Goal: Check status: Check status

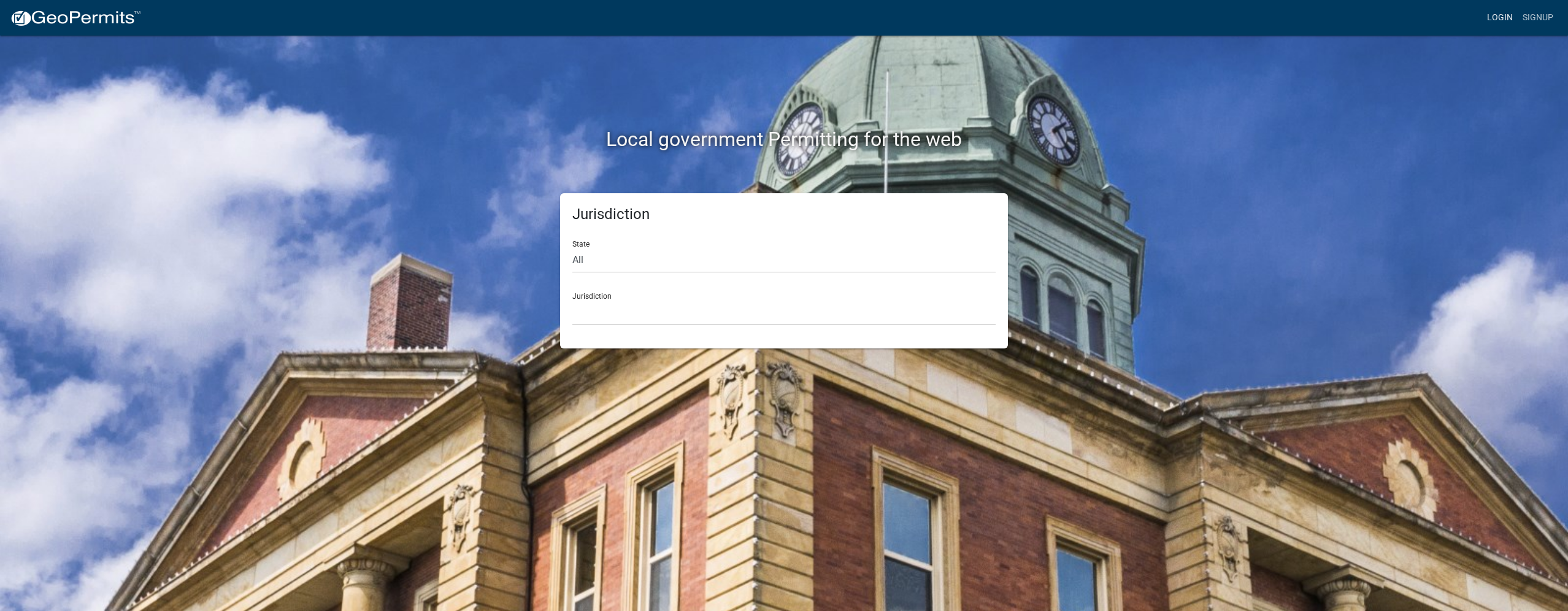
click at [1511, 19] on link "Login" at bounding box center [1500, 17] width 35 height 23
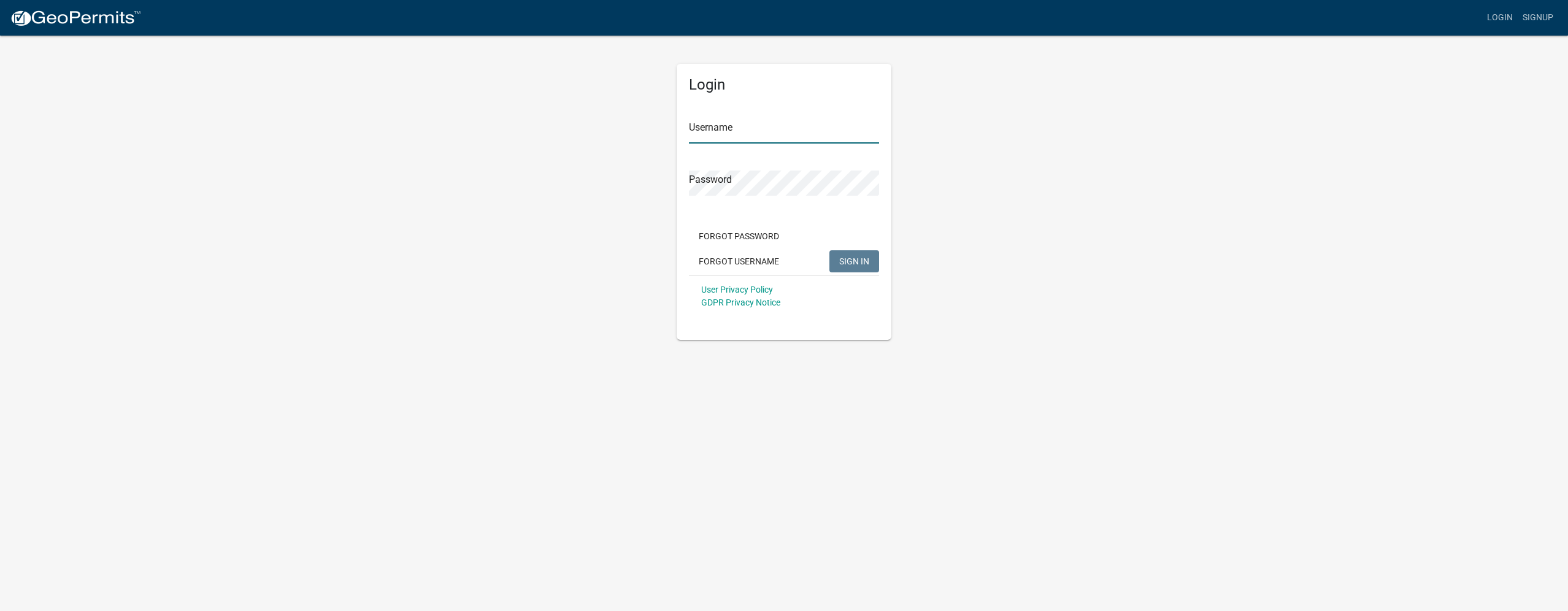
type input "BrandonlWC"
click at [862, 259] on span "SIGN IN" at bounding box center [855, 261] width 30 height 10
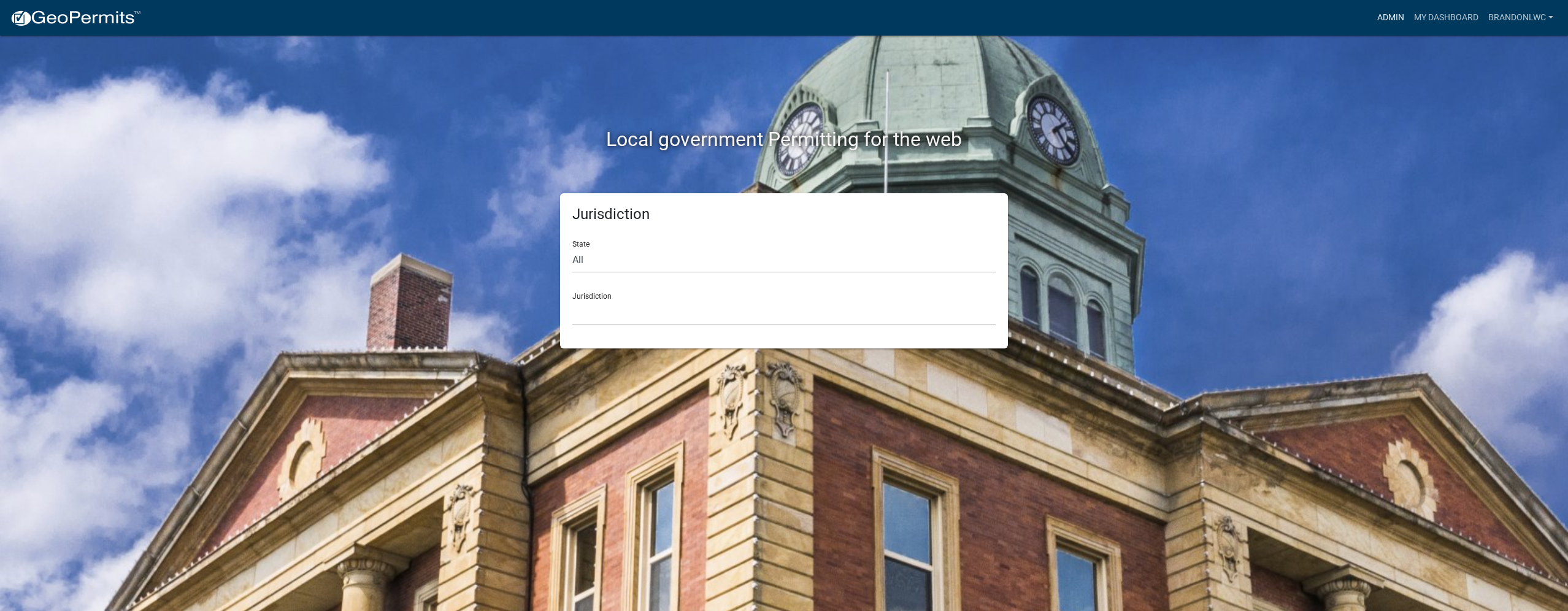
click at [1395, 10] on link "Admin" at bounding box center [1391, 17] width 37 height 23
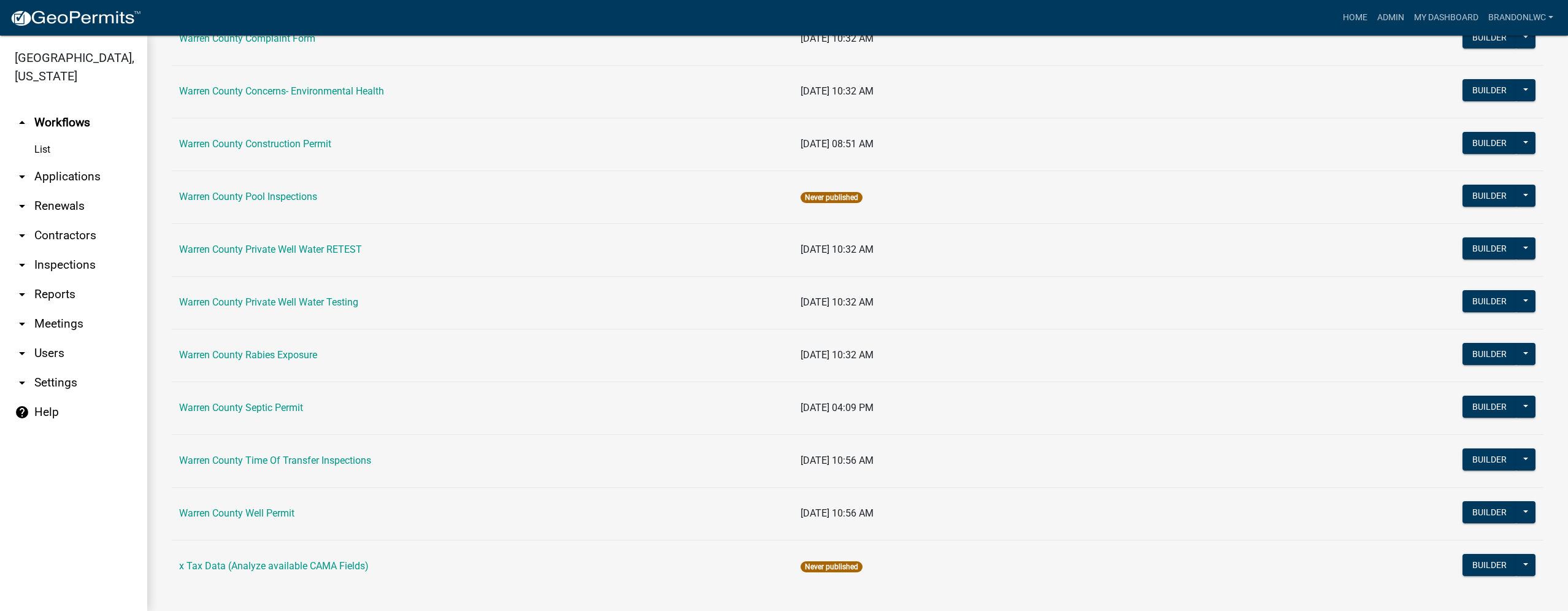
scroll to position [685, 0]
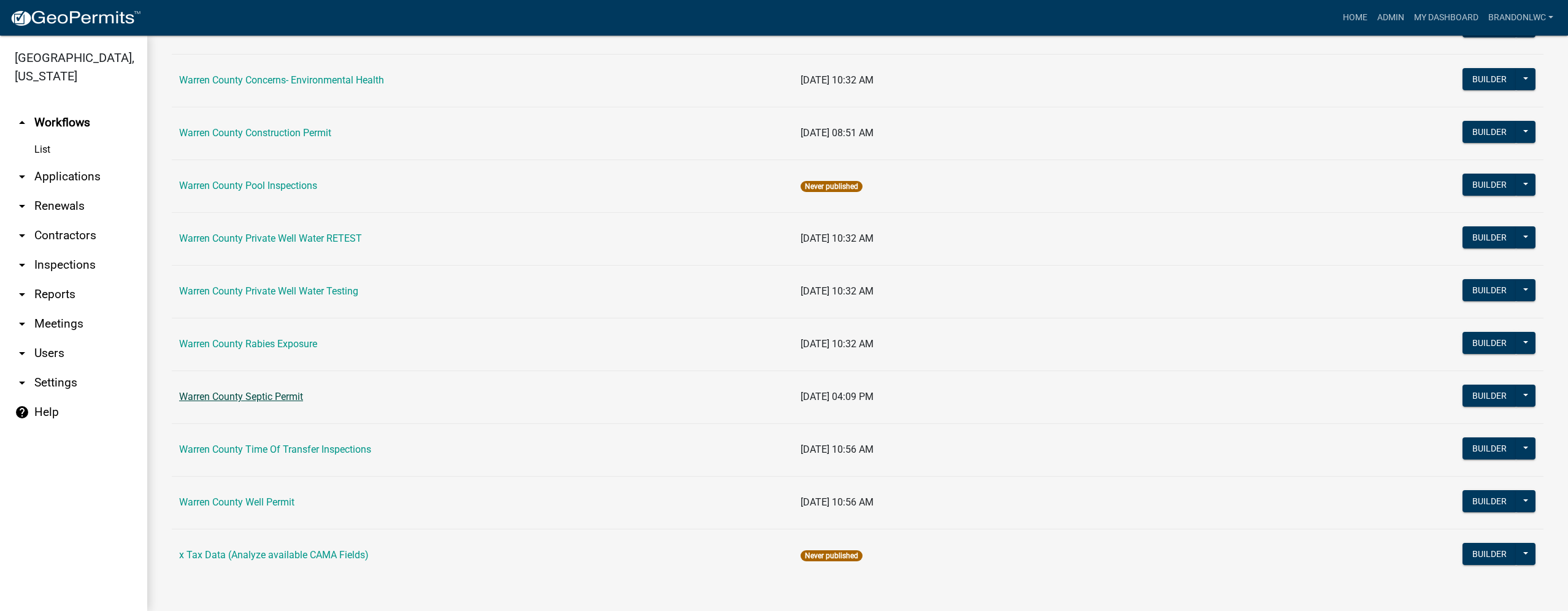
click at [274, 392] on link "Warren County Septic Permit" at bounding box center [241, 396] width 124 height 12
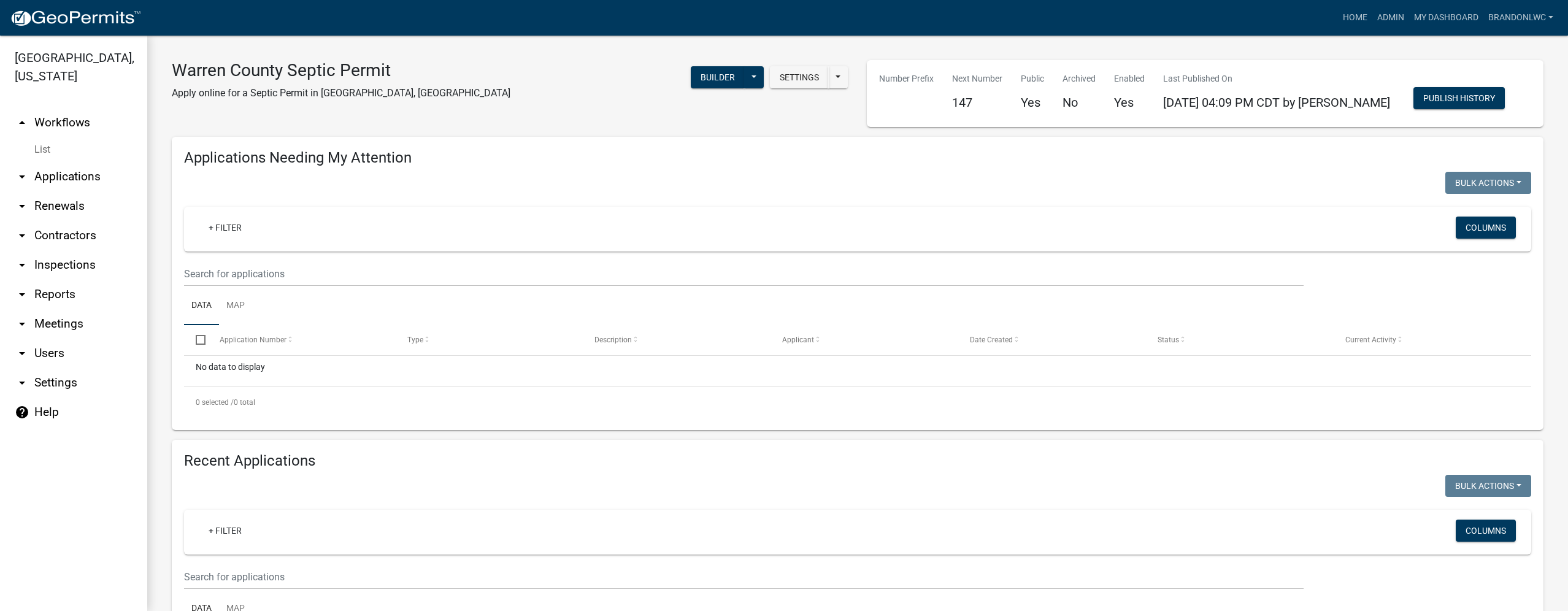
scroll to position [307, 0]
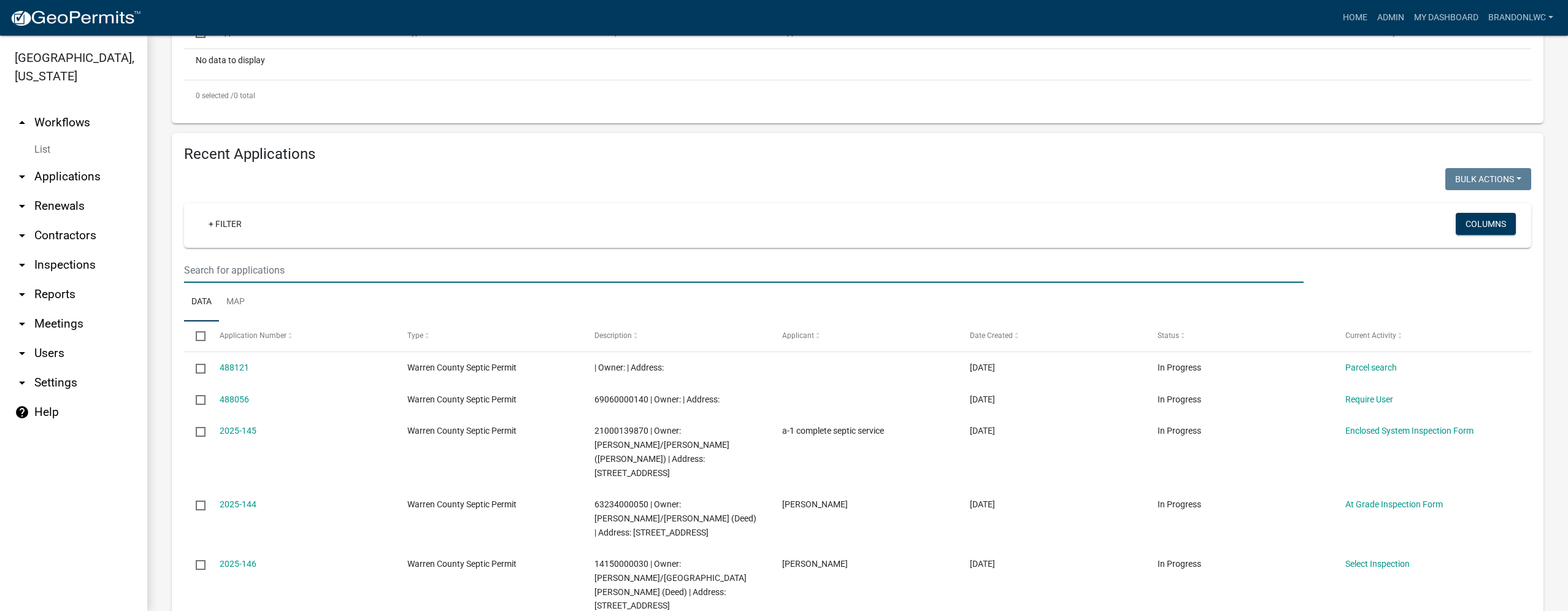
click at [314, 270] on input "text" at bounding box center [744, 270] width 1120 height 25
type input "[PERSON_NAME]"
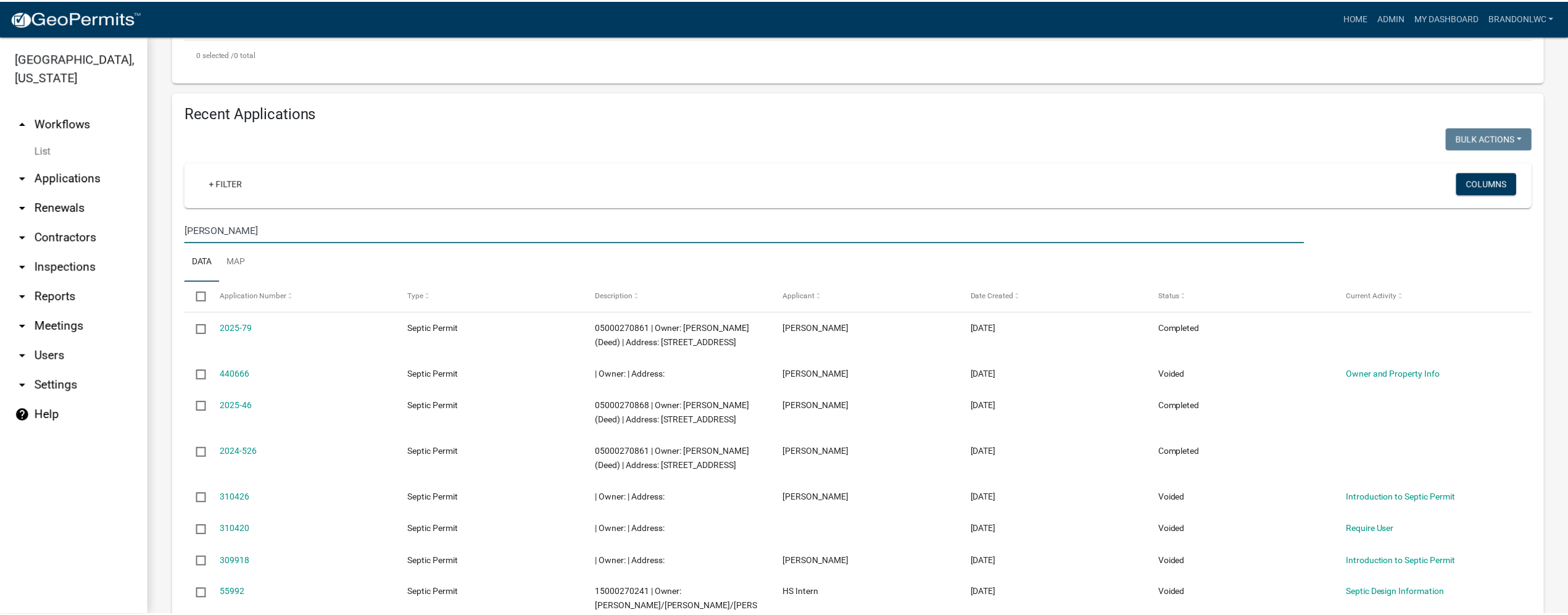
scroll to position [370, 0]
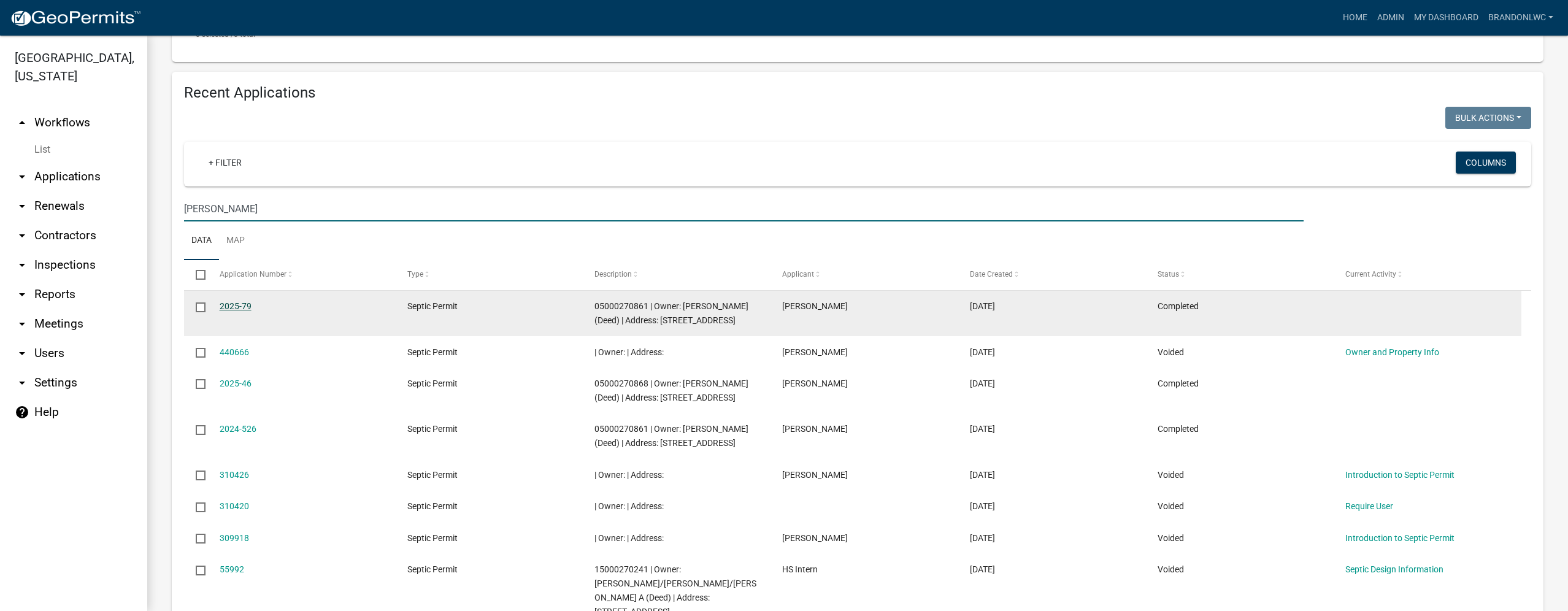
click at [233, 307] on link "2025-79" at bounding box center [236, 306] width 32 height 10
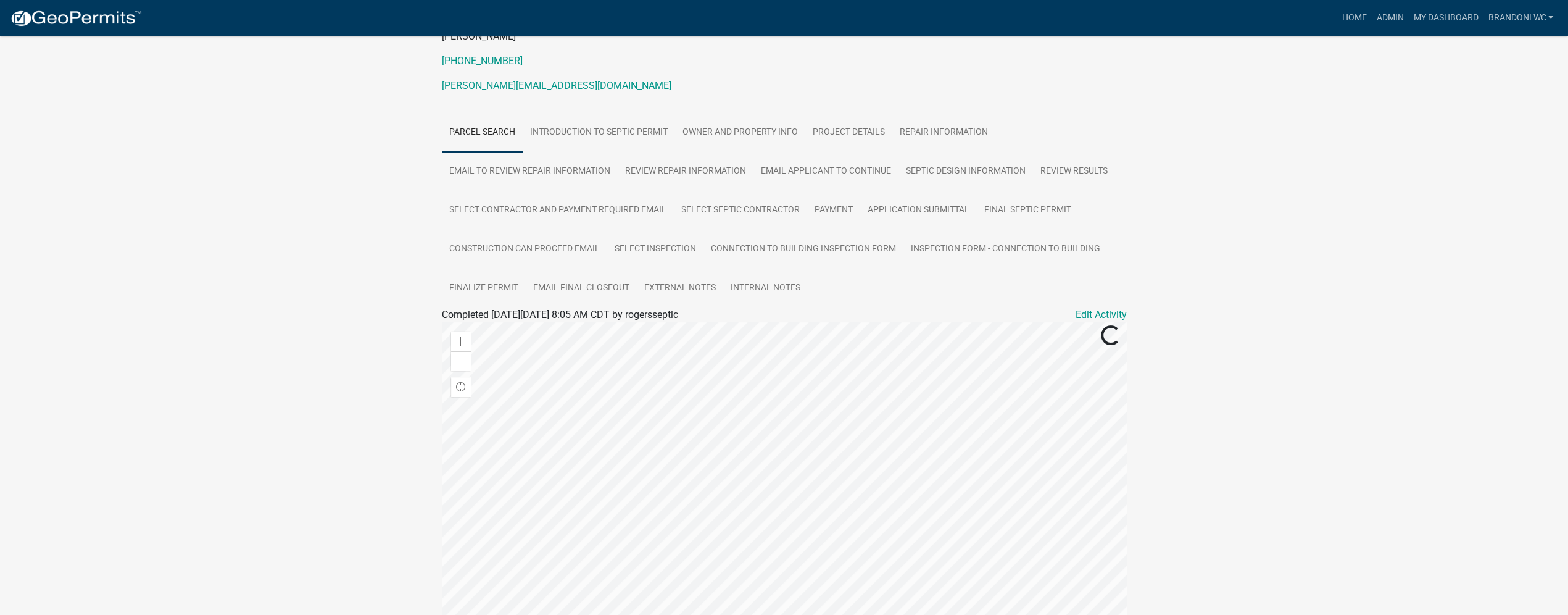
scroll to position [185, 0]
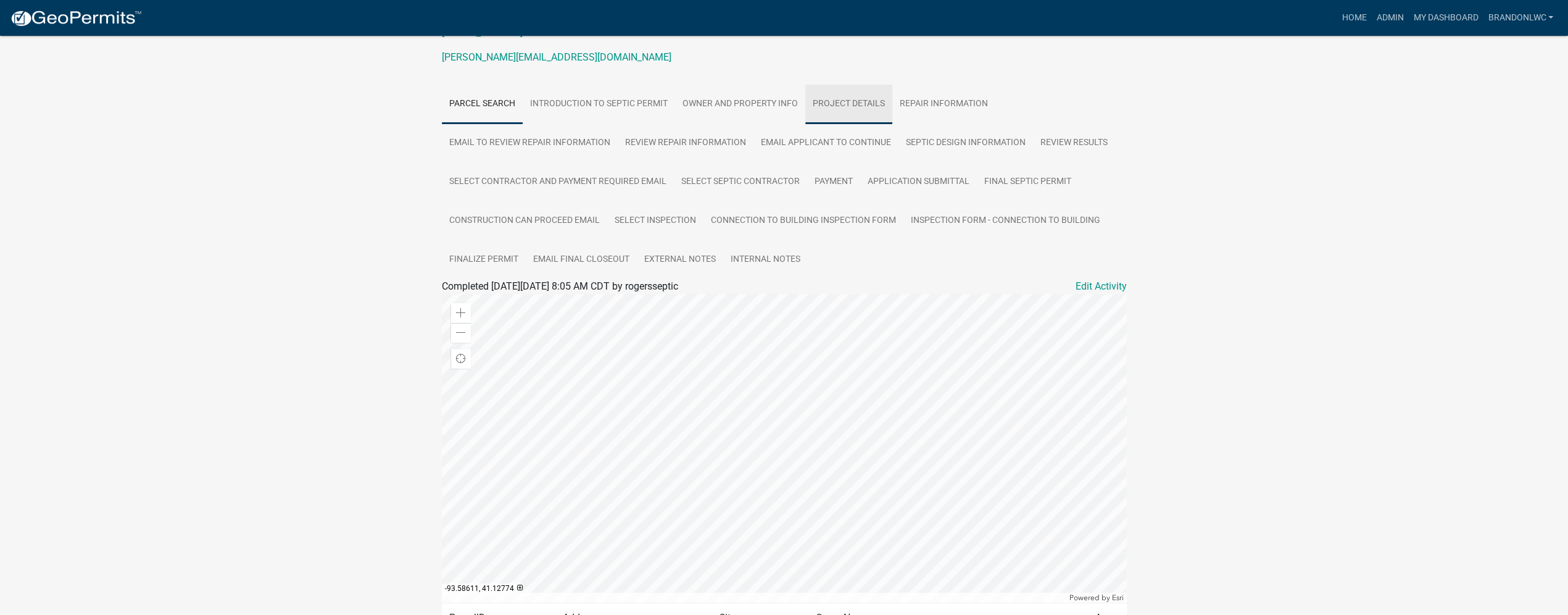
click at [841, 119] on link "Project Details" at bounding box center [849, 104] width 87 height 39
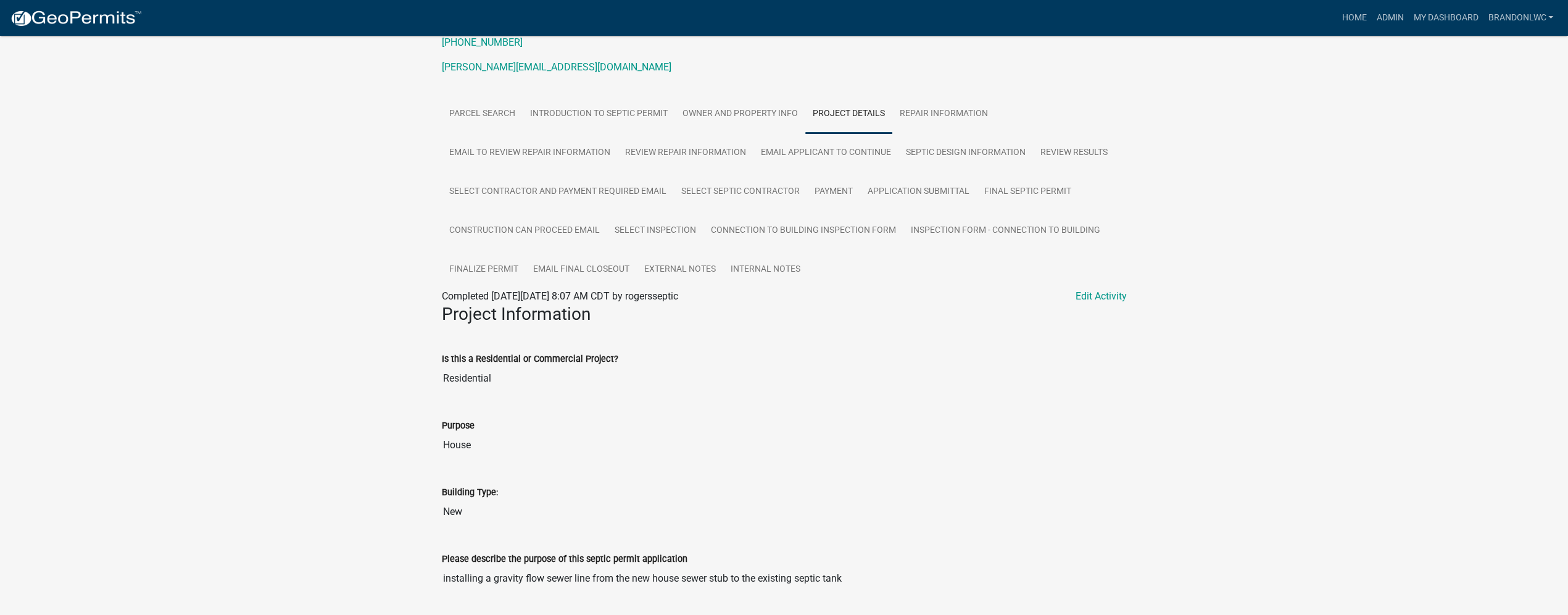
scroll to position [171, 0]
click at [938, 126] on link "Repair Information" at bounding box center [944, 118] width 103 height 39
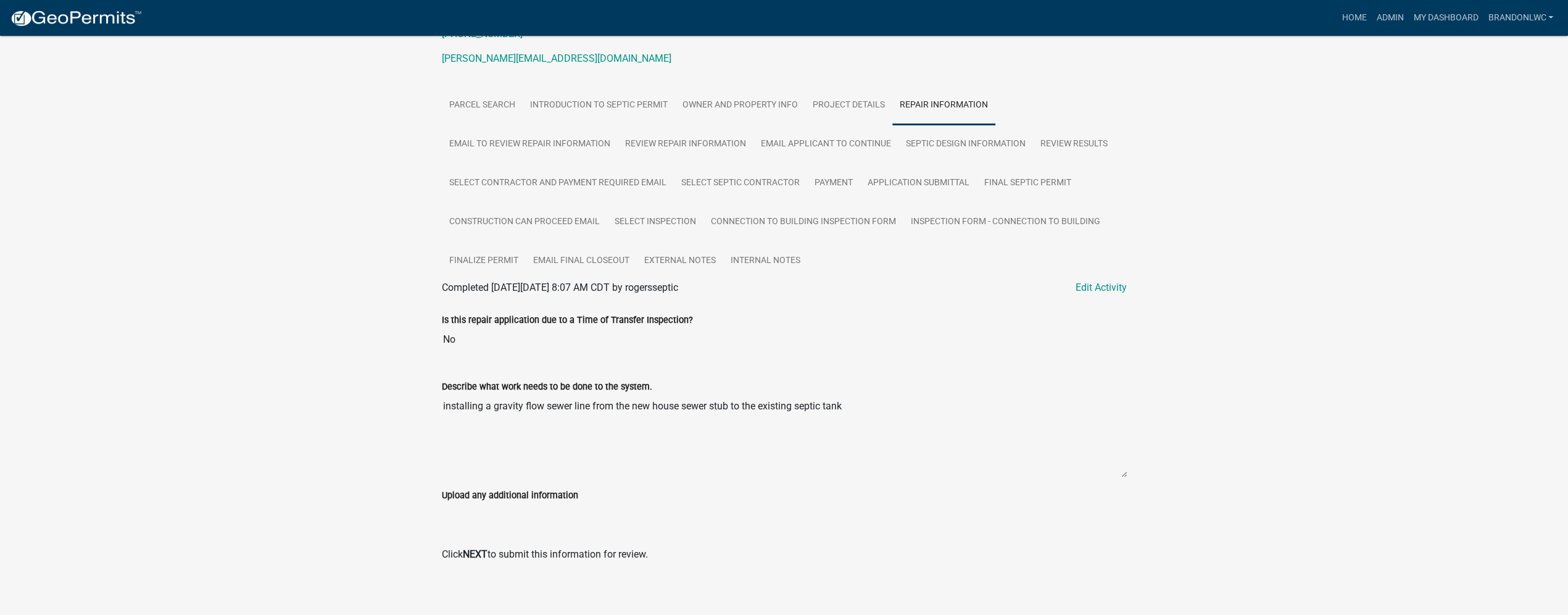
scroll to position [194, 0]
